Goal: Find specific page/section: Find specific page/section

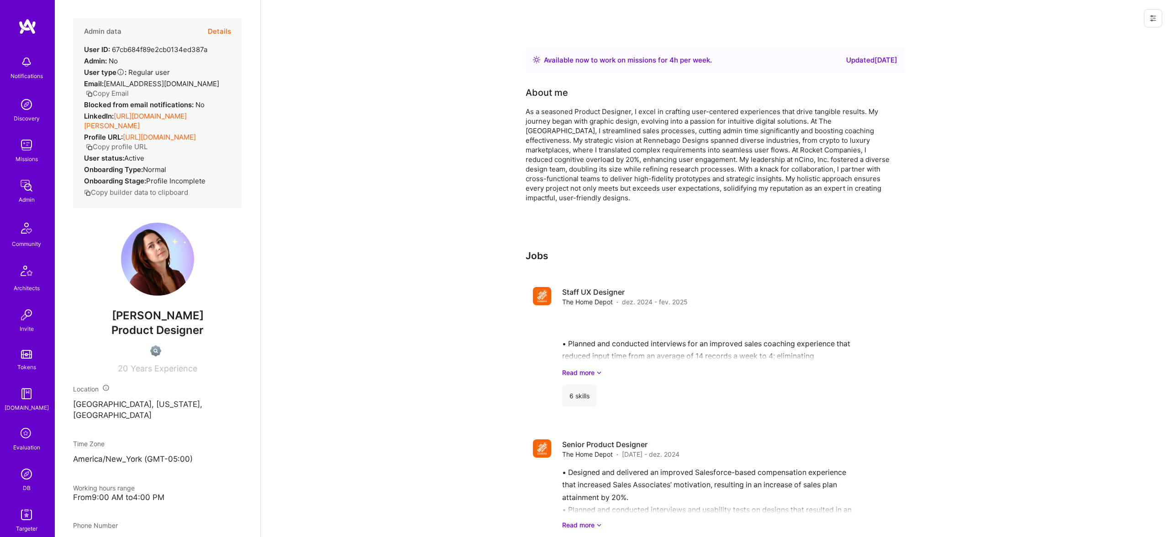
click at [26, 482] on img at bounding box center [26, 474] width 18 height 18
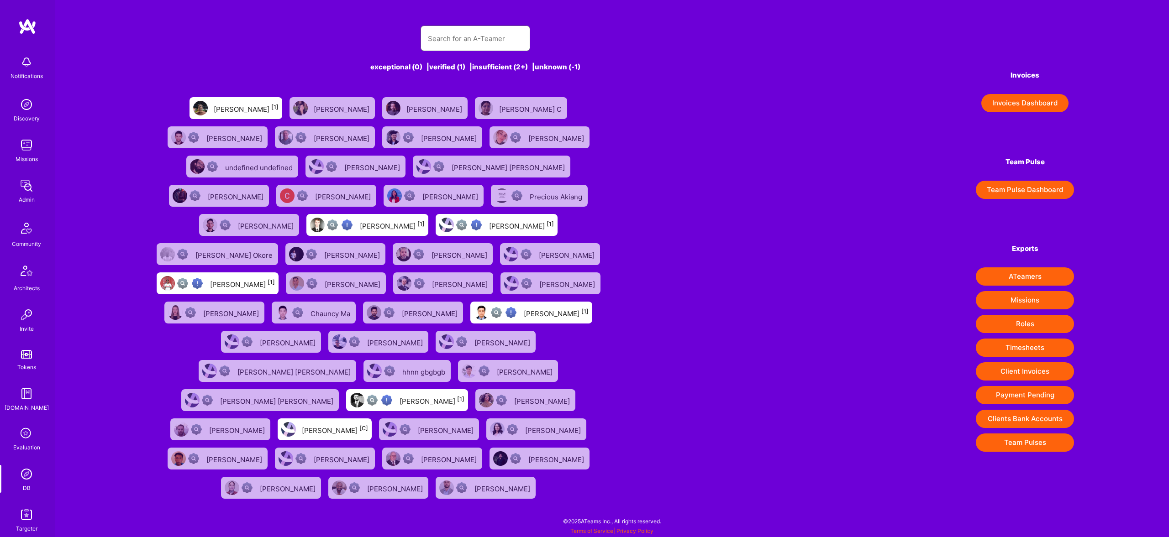
click at [483, 35] on input "text" at bounding box center [475, 38] width 95 height 23
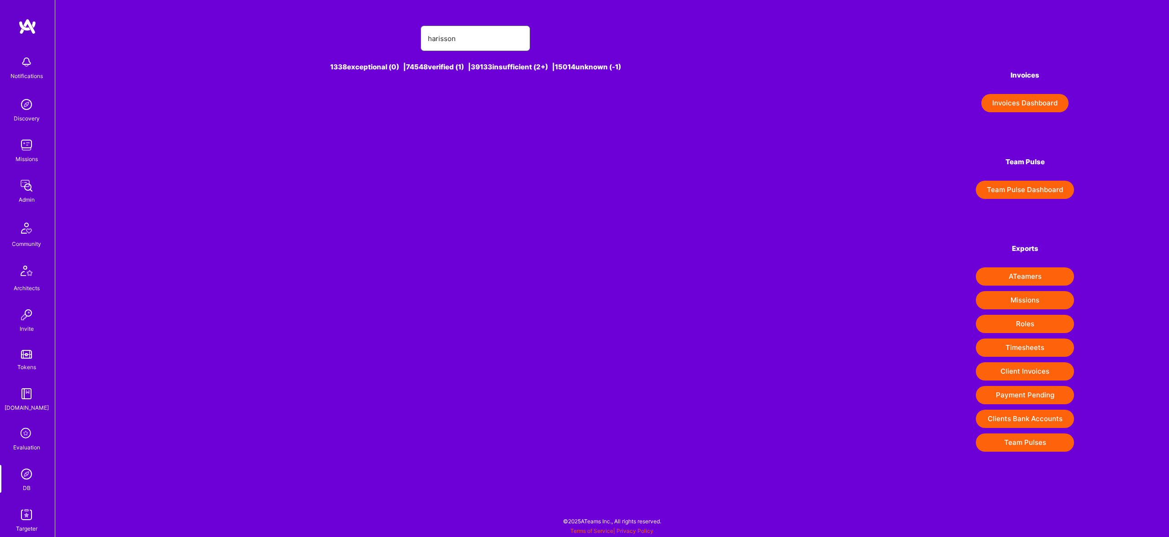
drag, startPoint x: 450, startPoint y: 35, endPoint x: 458, endPoint y: 36, distance: 8.3
click at [451, 36] on input "harisson" at bounding box center [475, 38] width 95 height 23
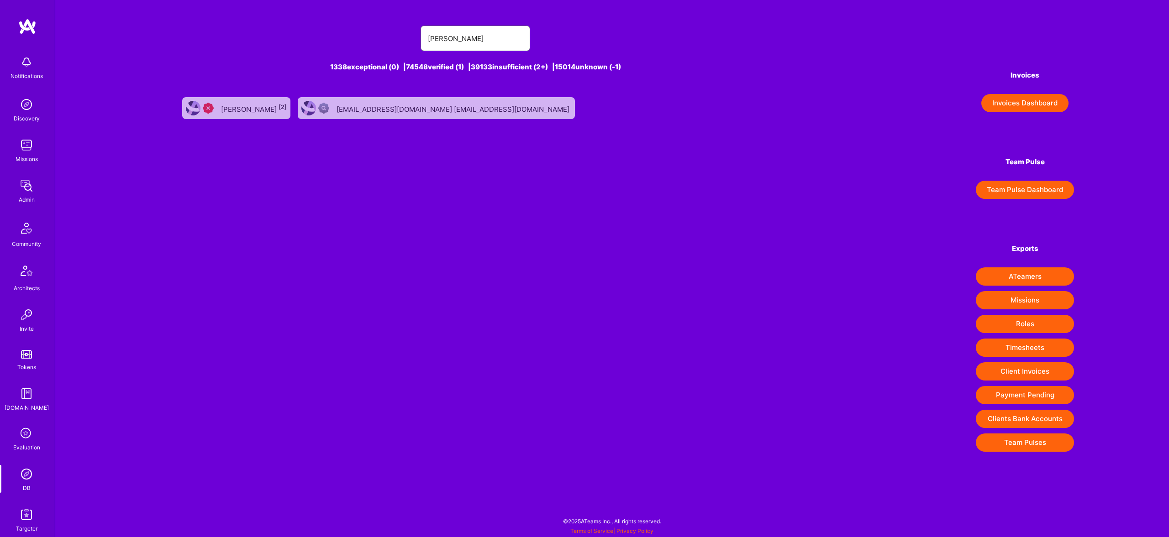
click at [460, 37] on input "harrison" at bounding box center [475, 38] width 95 height 23
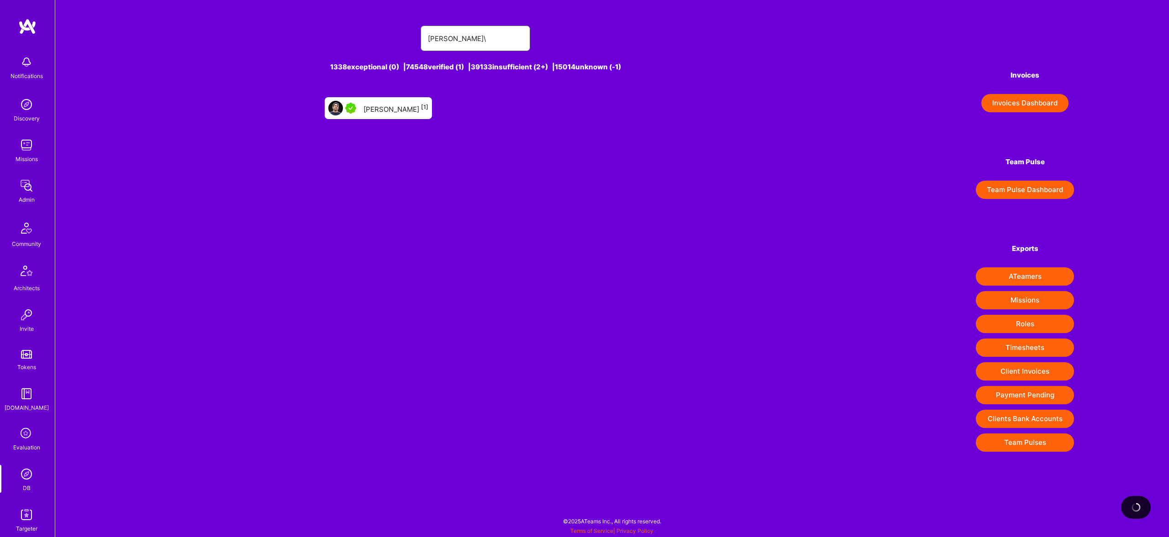
type input "harrison miller"
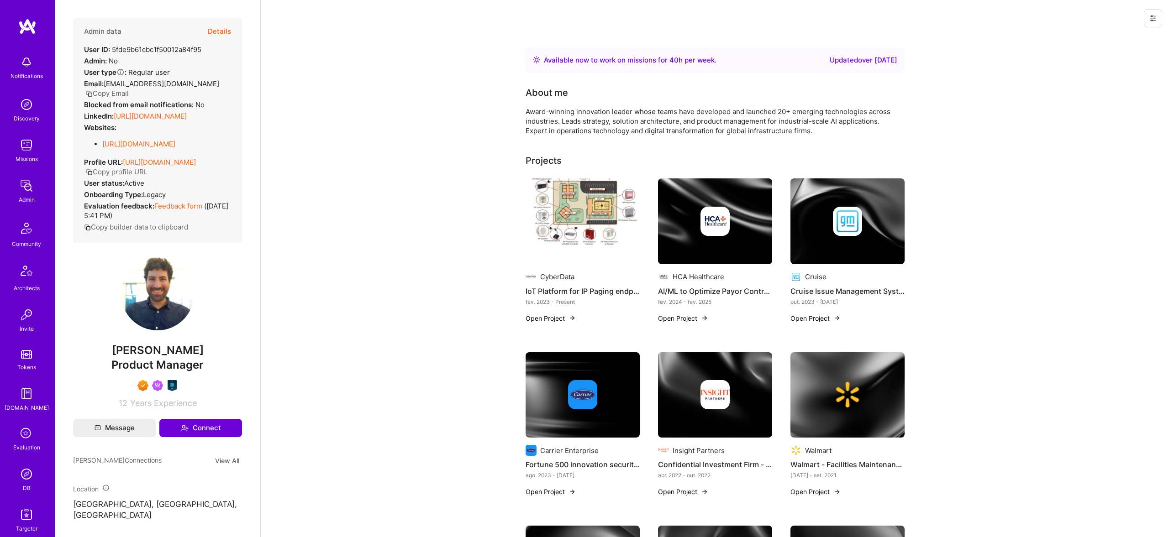
click at [177, 342] on div "Admin data Details User ID: 5fde9b61cbc1f50012a84f95 Admin: No User type Regula…" at bounding box center [157, 213] width 169 height 390
click at [178, 351] on span "[PERSON_NAME]" at bounding box center [157, 351] width 169 height 14
copy span "[PERSON_NAME]"
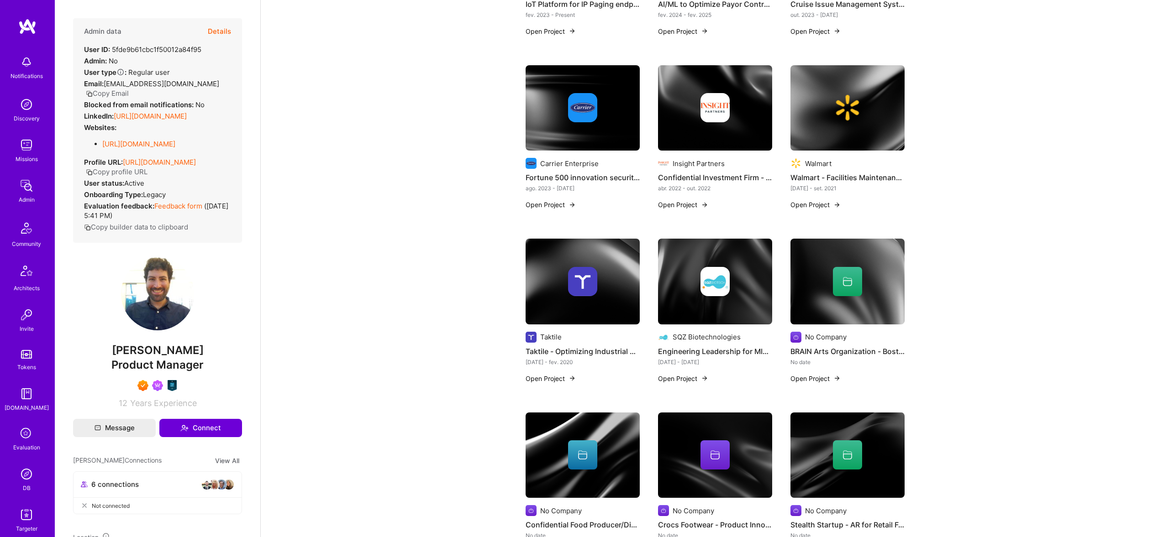
drag, startPoint x: 231, startPoint y: 19, endPoint x: 221, endPoint y: 29, distance: 14.2
click at [227, 23] on div "Admin data Details User ID: 5fde9b61cbc1f50012a84f95 Admin: No User type Regula…" at bounding box center [157, 130] width 169 height 225
click at [221, 30] on button "Details" at bounding box center [219, 31] width 23 height 26
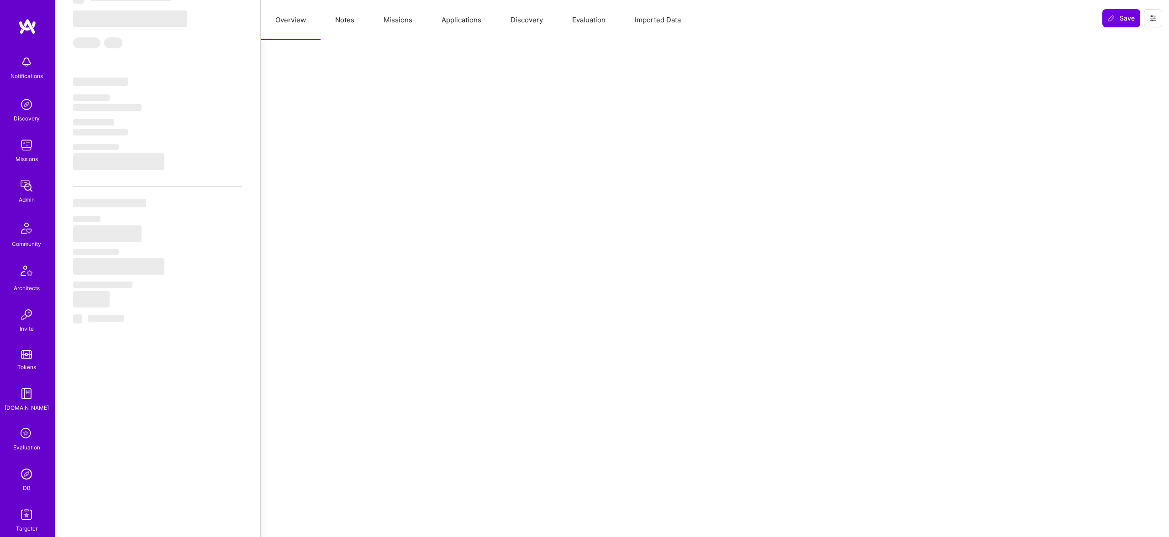
select select "Right Now"
select select "7"
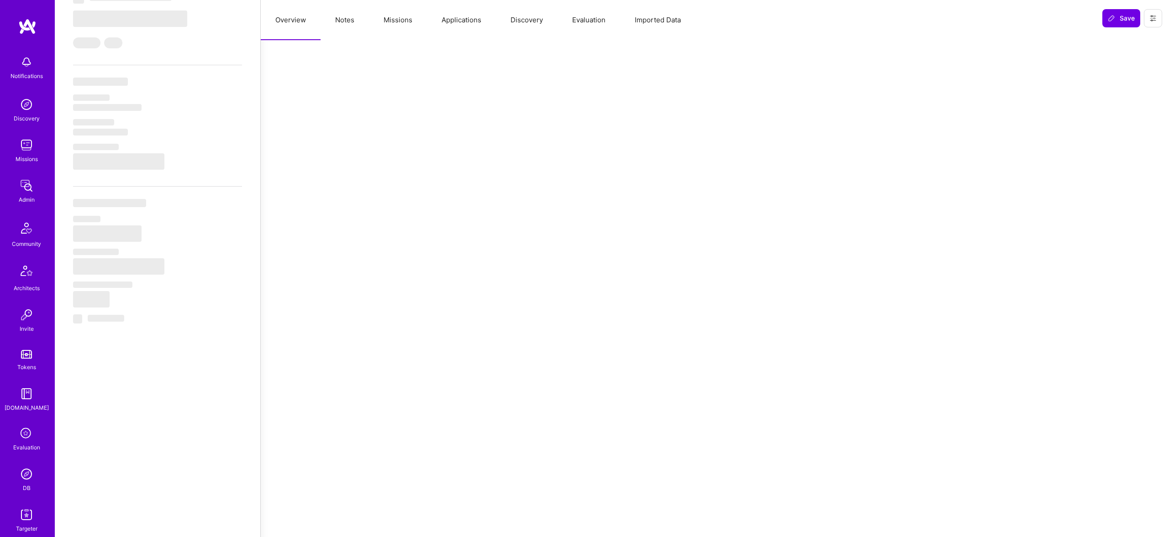
select select "US"
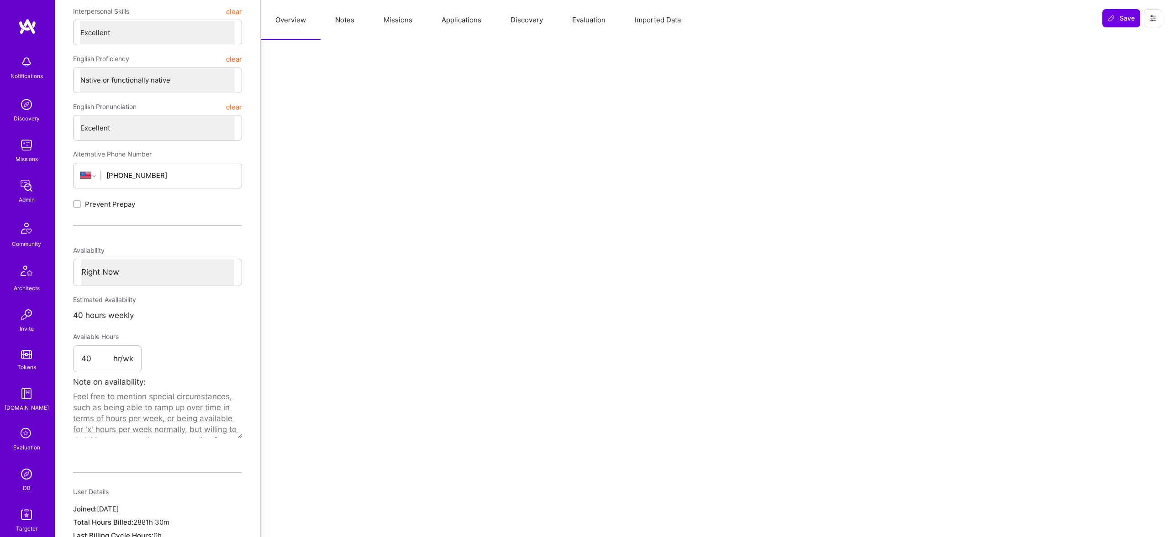
scroll to position [679, 0]
